Goal: Navigation & Orientation: Understand site structure

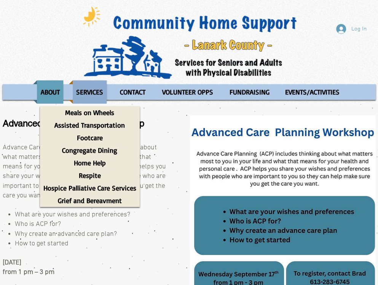
click at [90, 89] on p "SERVICES" at bounding box center [90, 91] width 34 height 23
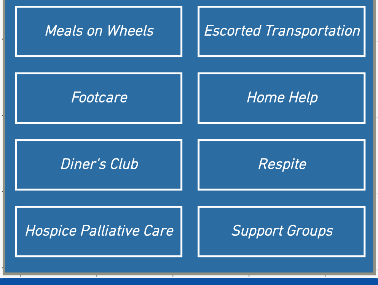
scroll to position [117, 0]
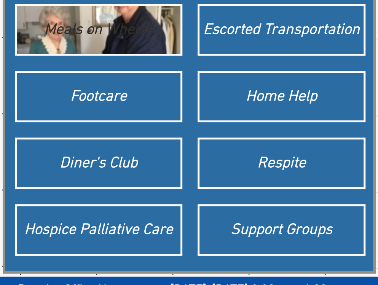
click at [94, 35] on div "Meals on Wheels" at bounding box center [99, 29] width 157 height 21
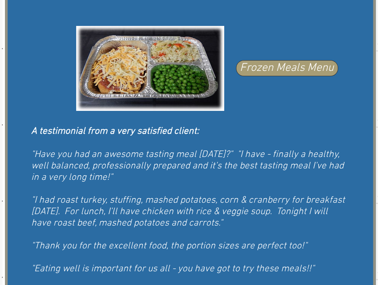
scroll to position [491, 0]
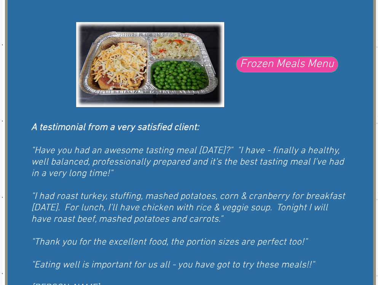
click at [274, 62] on span "Frozen Meals Menu" at bounding box center [287, 64] width 94 height 16
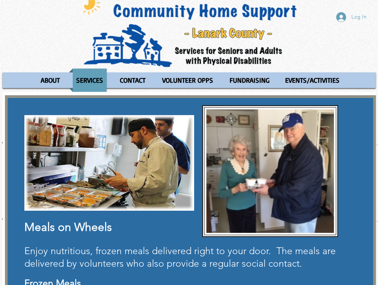
scroll to position [0, 0]
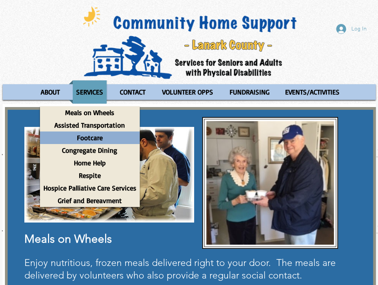
click at [90, 136] on p "Footcare" at bounding box center [90, 137] width 33 height 13
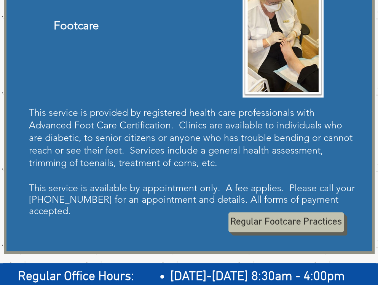
scroll to position [137, 0]
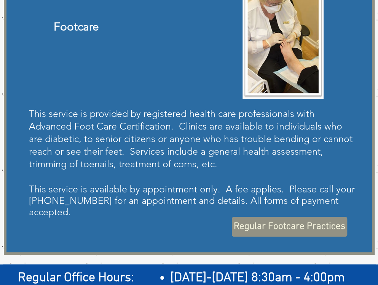
click at [275, 217] on link "Regular Footcare Practices" at bounding box center [289, 227] width 115 height 20
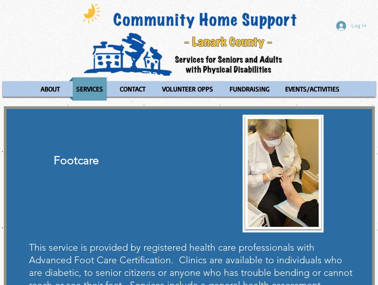
scroll to position [0, 0]
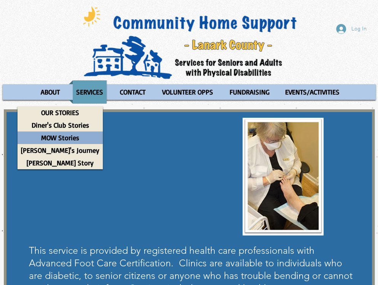
click at [49, 134] on p "MOW Stories" at bounding box center [60, 137] width 45 height 13
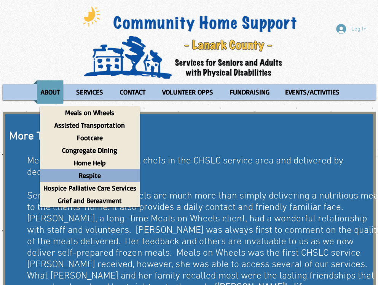
click at [90, 171] on p "Respite" at bounding box center [89, 175] width 29 height 13
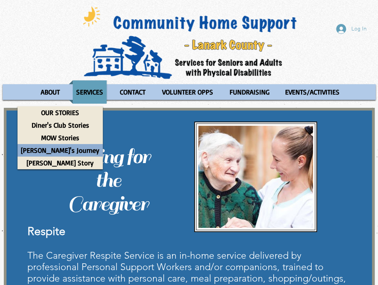
click at [39, 146] on p "[PERSON_NAME]'s Journey" at bounding box center [60, 150] width 85 height 13
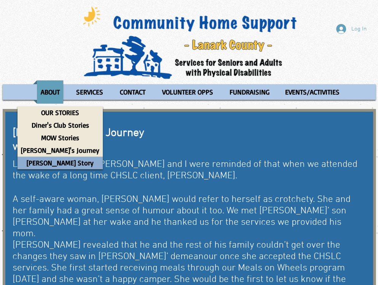
click at [40, 159] on p "[PERSON_NAME] Story" at bounding box center [60, 163] width 74 height 13
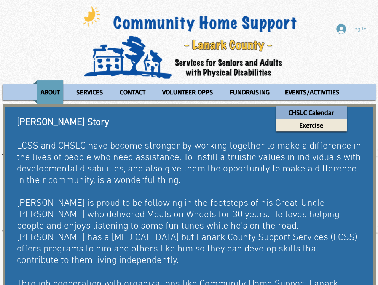
click at [303, 112] on p "CHSLC Calendar" at bounding box center [311, 112] width 52 height 13
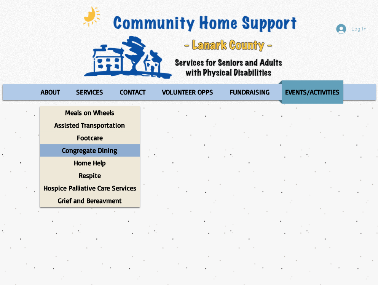
click at [83, 149] on p "Congregate Dining" at bounding box center [90, 150] width 62 height 13
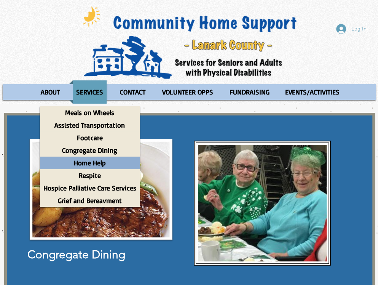
click at [84, 160] on p "Home Help" at bounding box center [89, 163] width 39 height 13
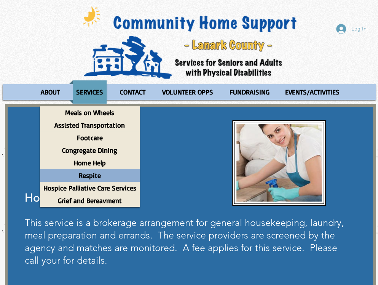
click at [88, 171] on p "Respite" at bounding box center [89, 175] width 29 height 13
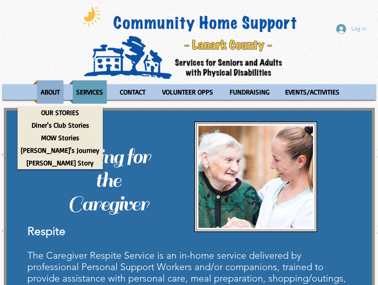
click at [44, 91] on p "ABOUT" at bounding box center [50, 91] width 26 height 23
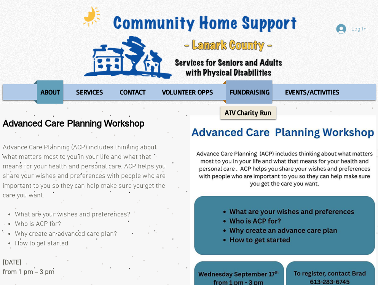
click at [260, 91] on p "FUNDRAISING" at bounding box center [249, 91] width 47 height 23
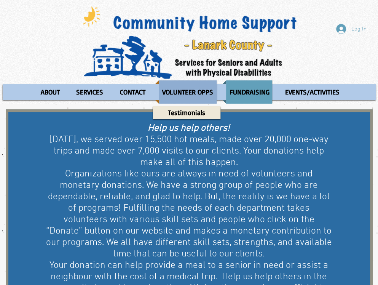
click at [181, 88] on p "VOLUNTEER OPPS" at bounding box center [188, 91] width 58 height 23
